Goal: Task Accomplishment & Management: Manage account settings

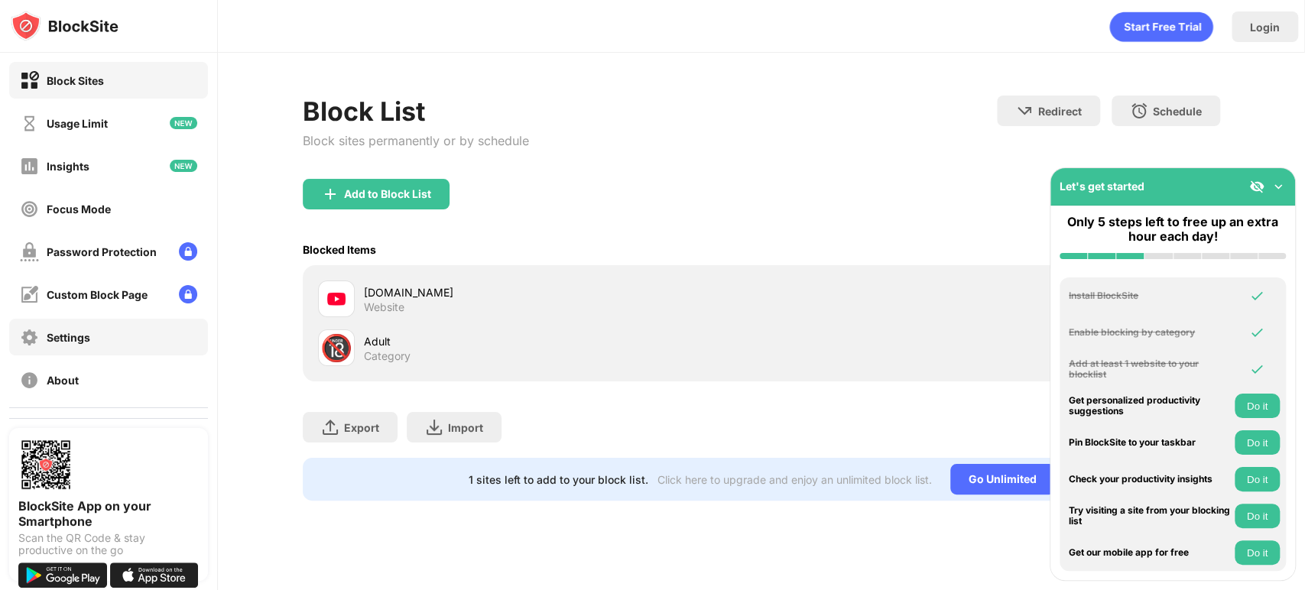
click at [77, 334] on div "Settings" at bounding box center [69, 337] width 44 height 13
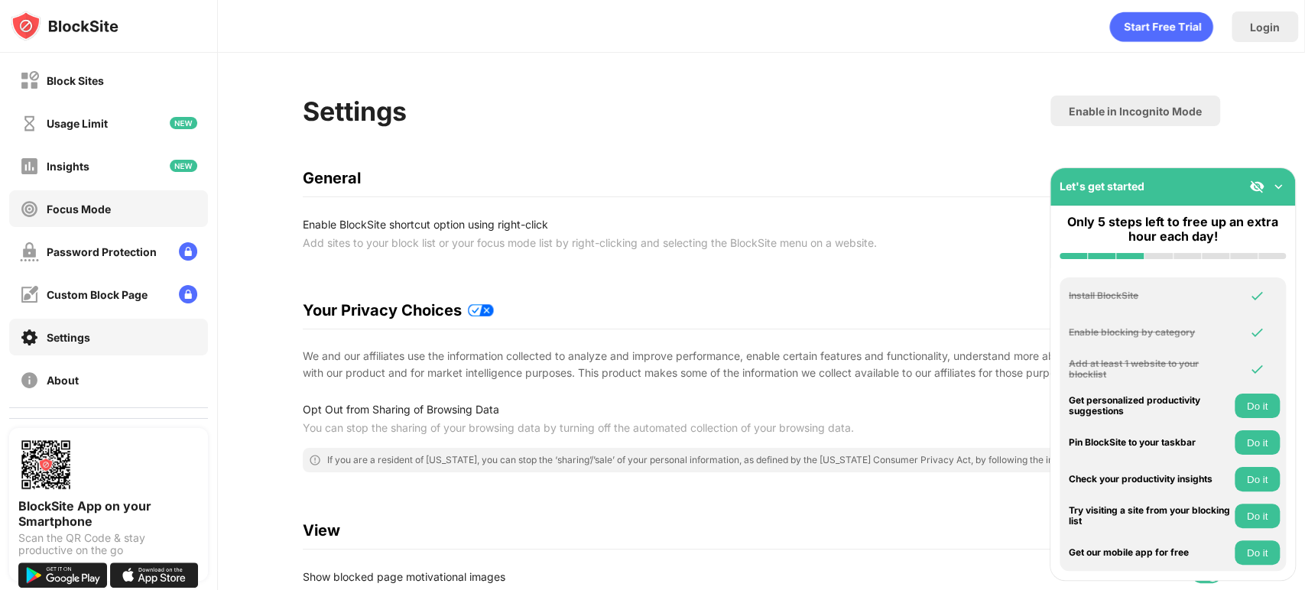
click at [58, 203] on div "Focus Mode" at bounding box center [79, 209] width 64 height 13
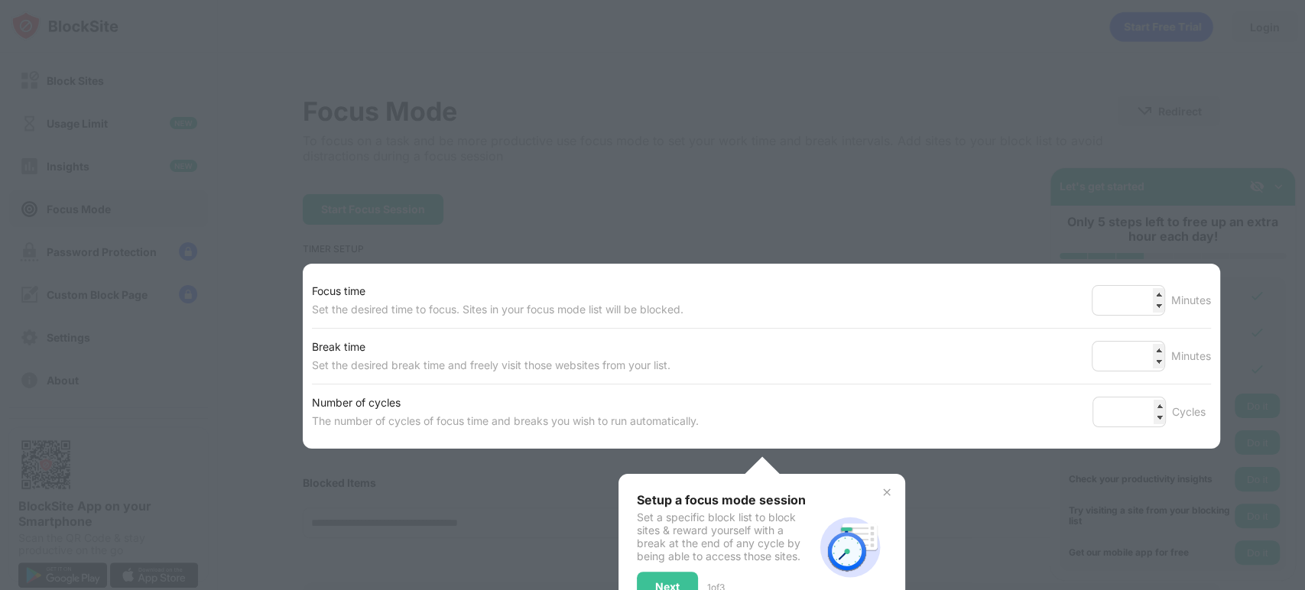
click at [239, 351] on div at bounding box center [652, 295] width 1305 height 590
click at [652, 581] on div "Next" at bounding box center [667, 587] width 61 height 31
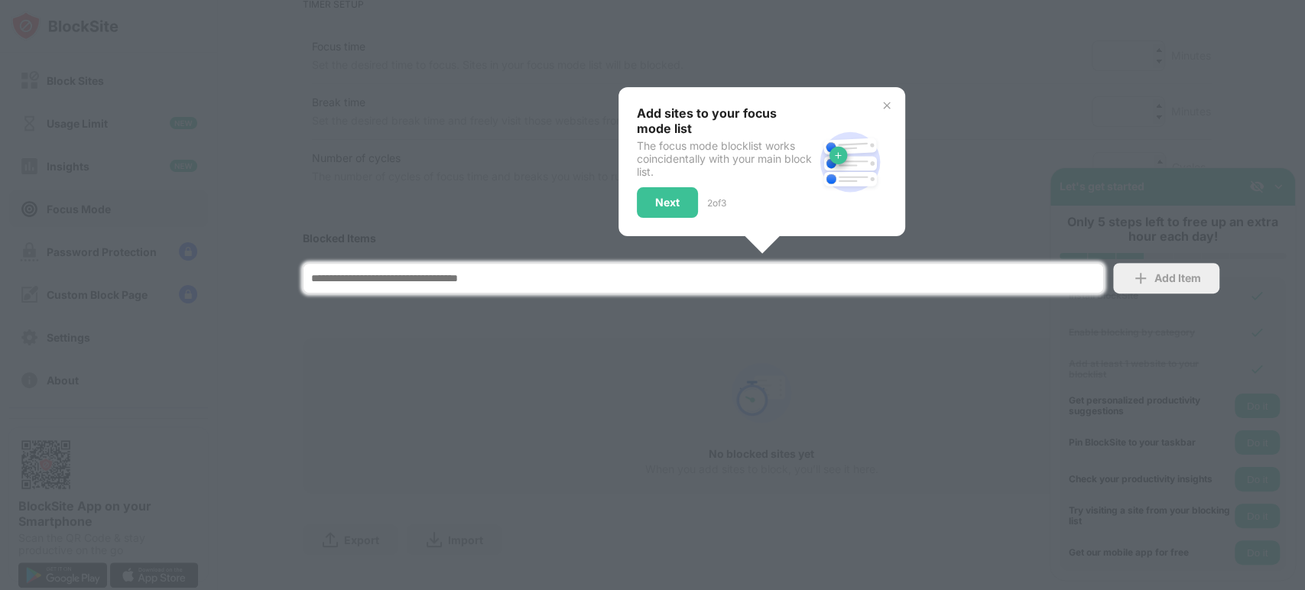
scroll to position [264, 0]
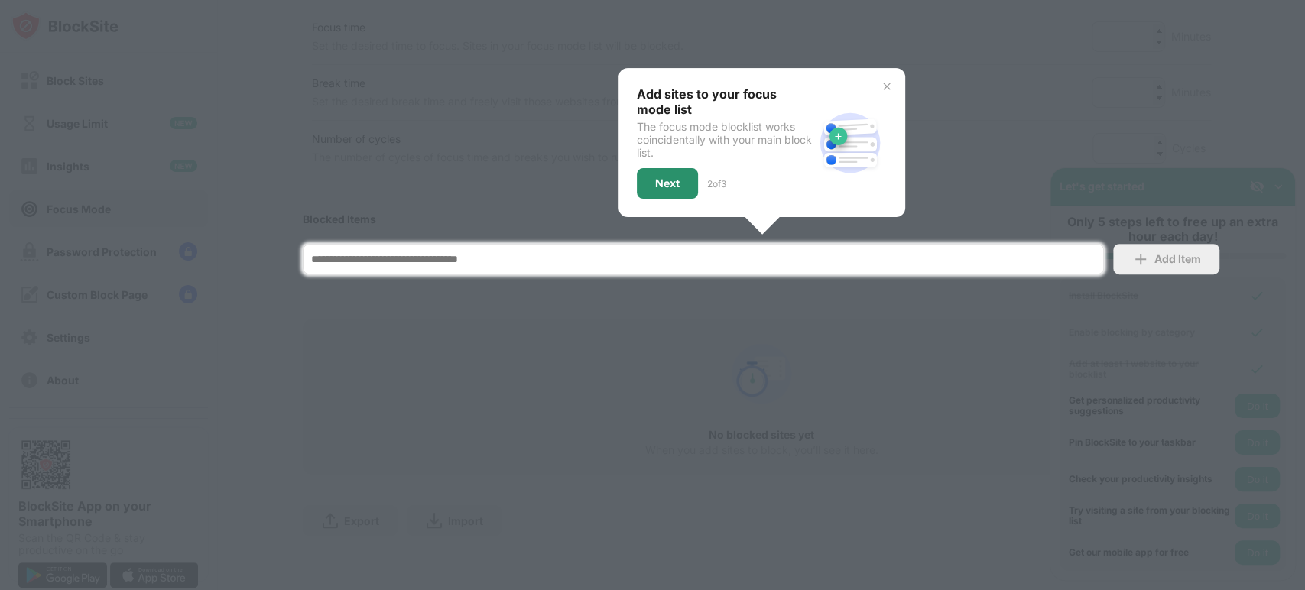
click at [664, 184] on div "Next" at bounding box center [667, 183] width 24 height 12
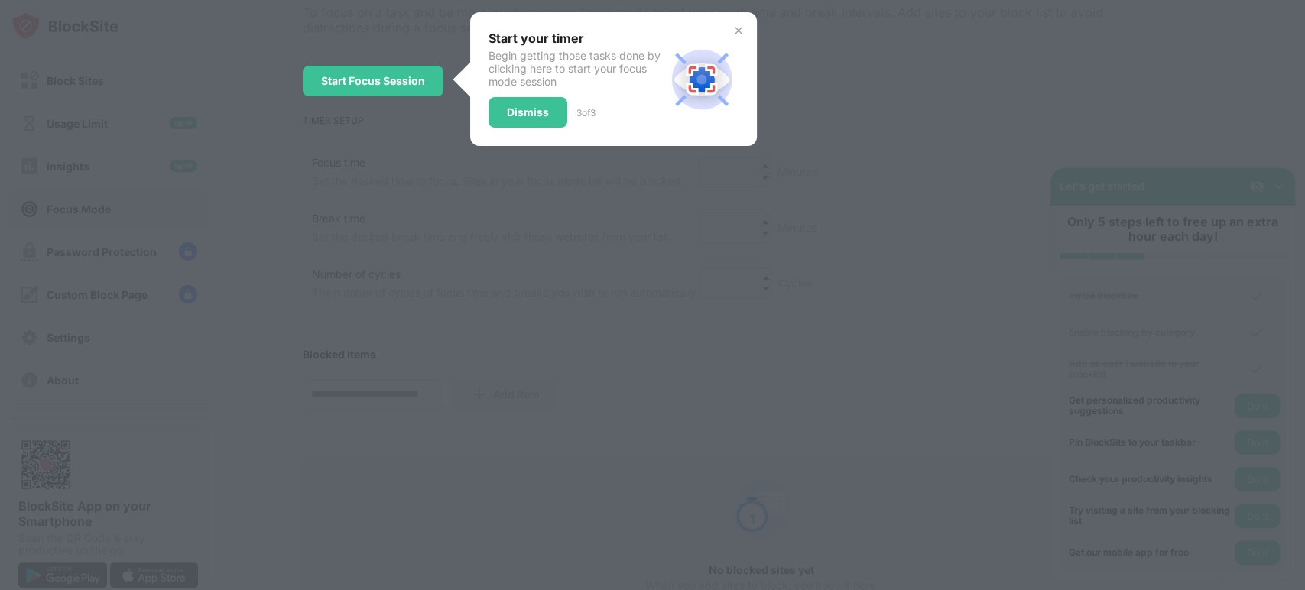
scroll to position [0, 0]
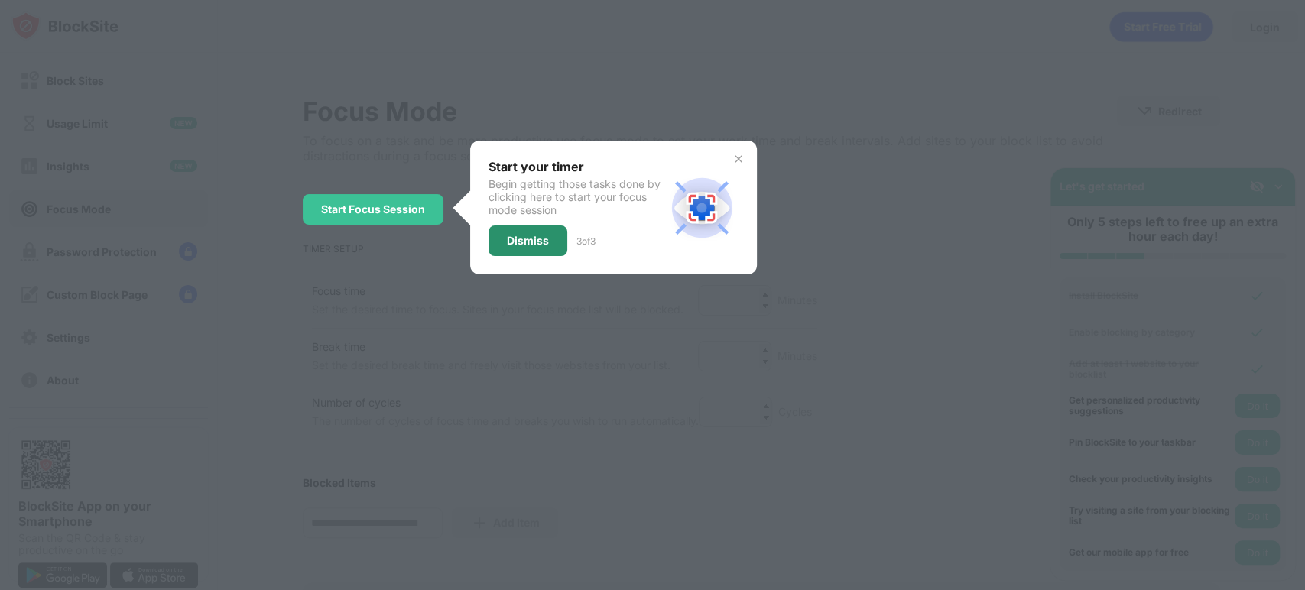
click at [516, 245] on div "Dismiss" at bounding box center [527, 240] width 79 height 31
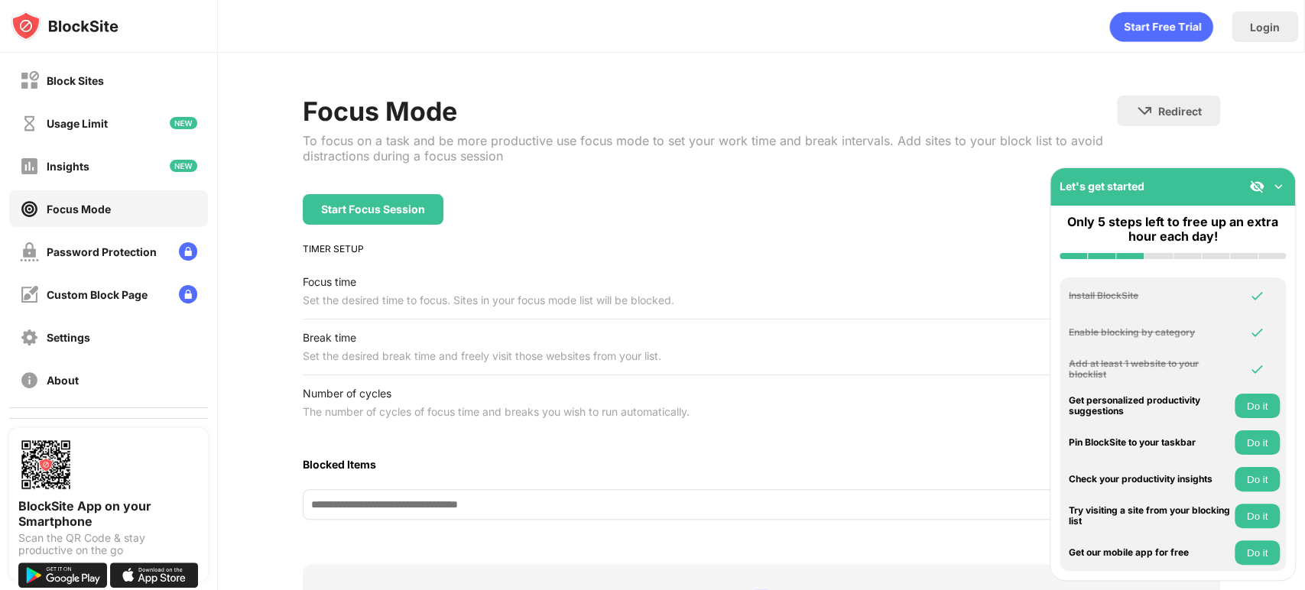
click at [1279, 186] on img at bounding box center [1277, 186] width 15 height 15
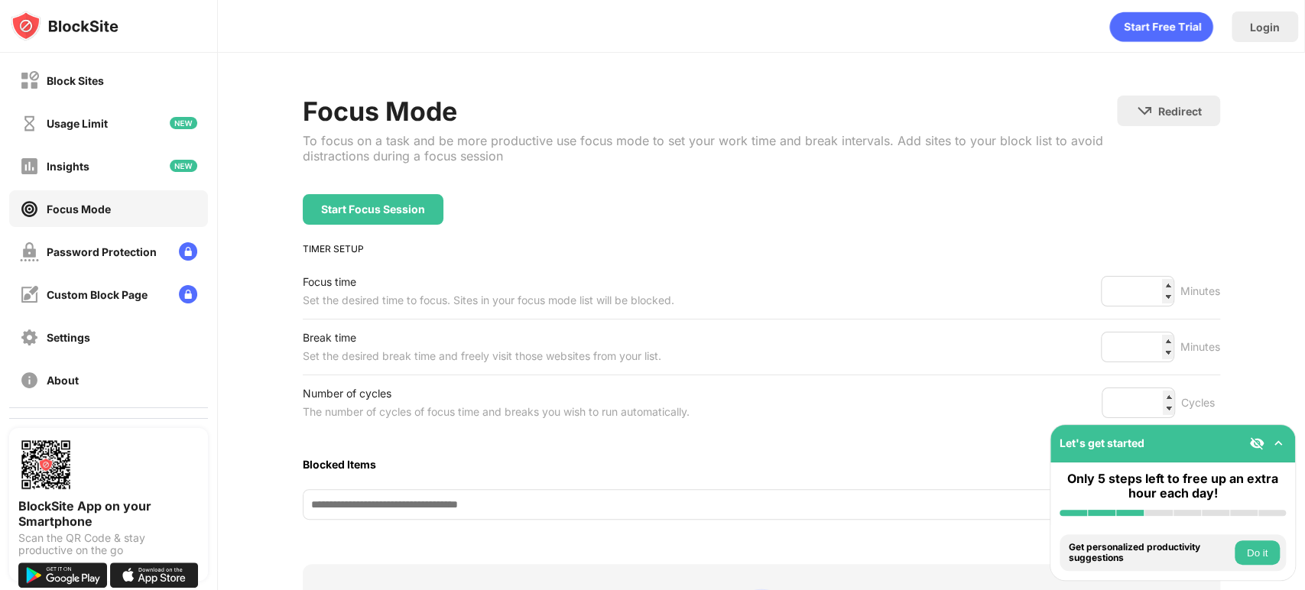
click at [934, 98] on div "Focus Mode" at bounding box center [710, 111] width 814 height 31
